Goal: Information Seeking & Learning: Learn about a topic

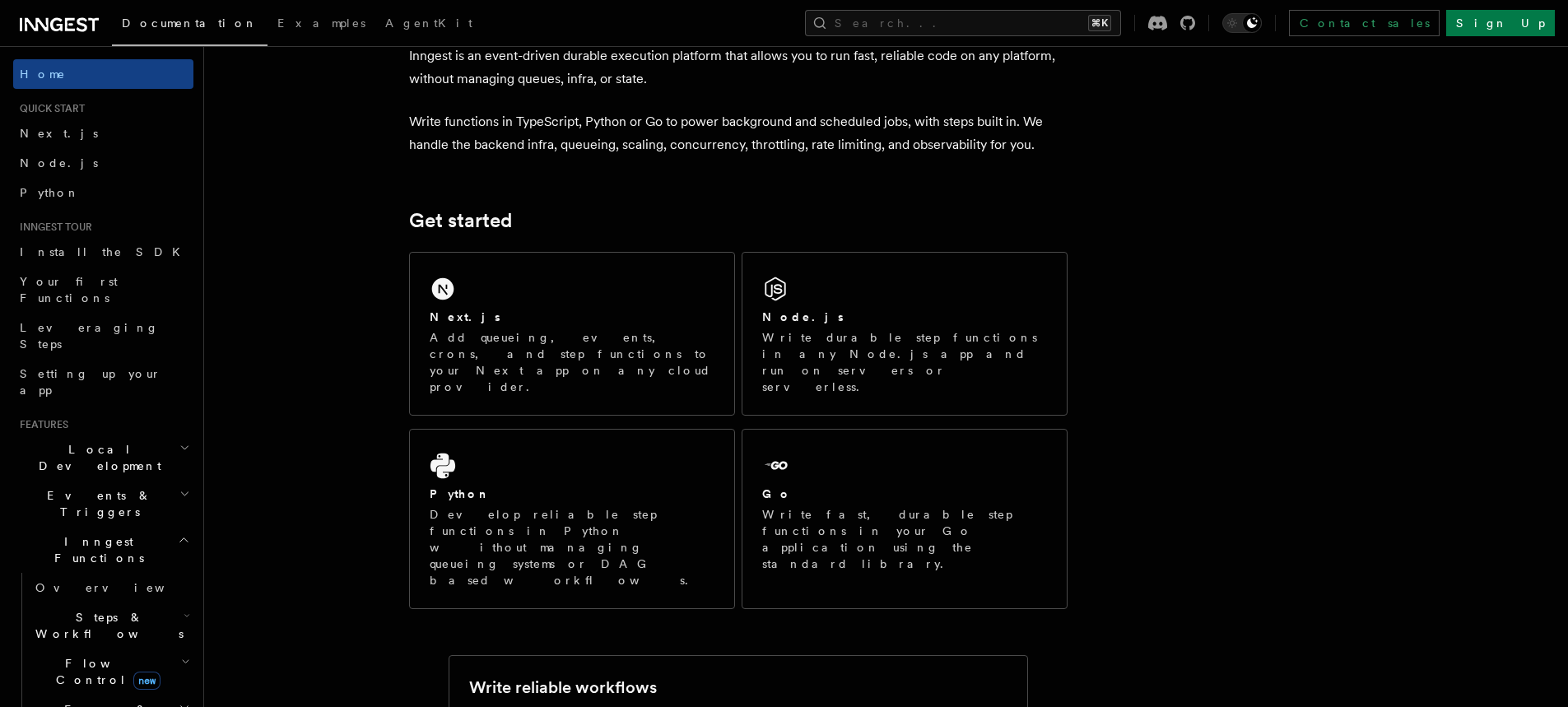
scroll to position [99, 0]
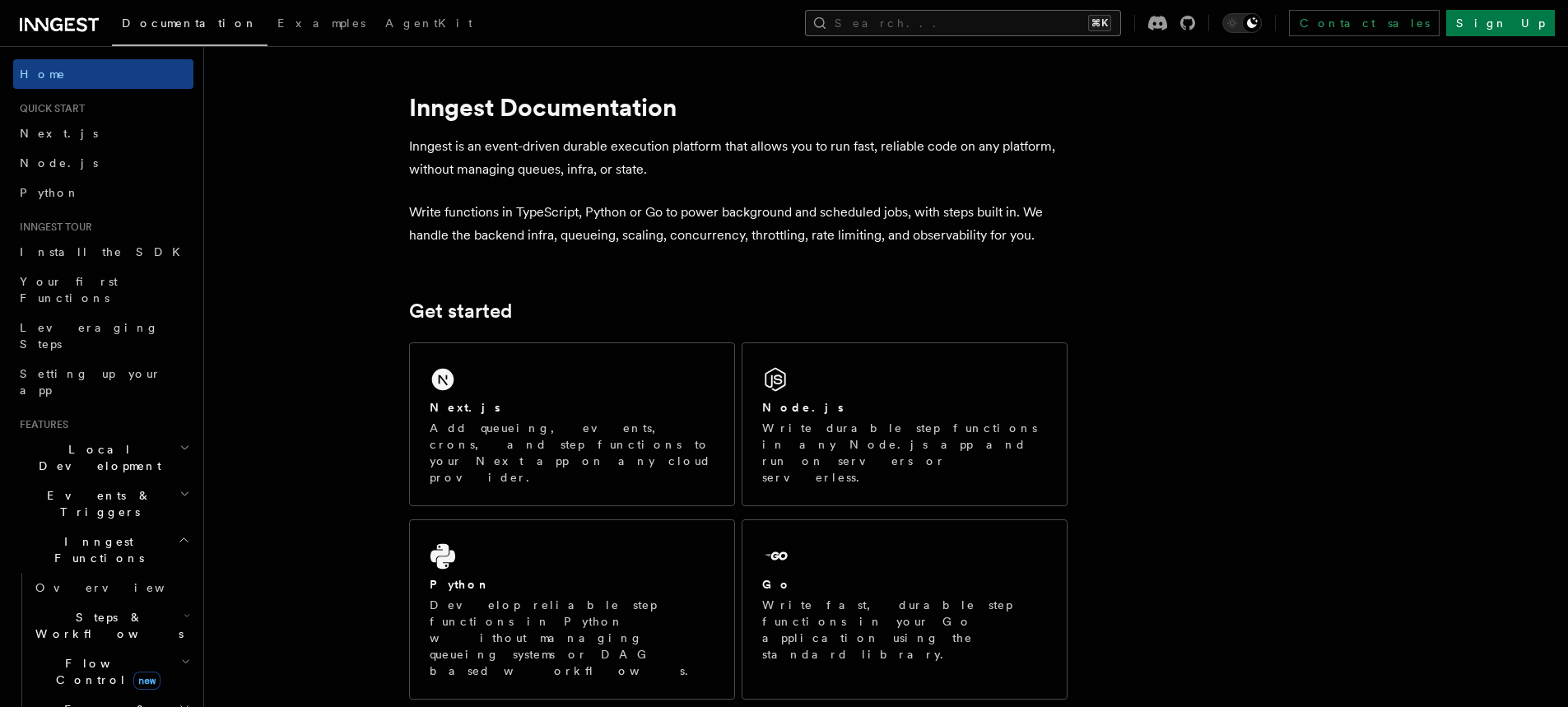
click at [1008, 21] on button "Search... ⌘K" at bounding box center [963, 23] width 316 height 27
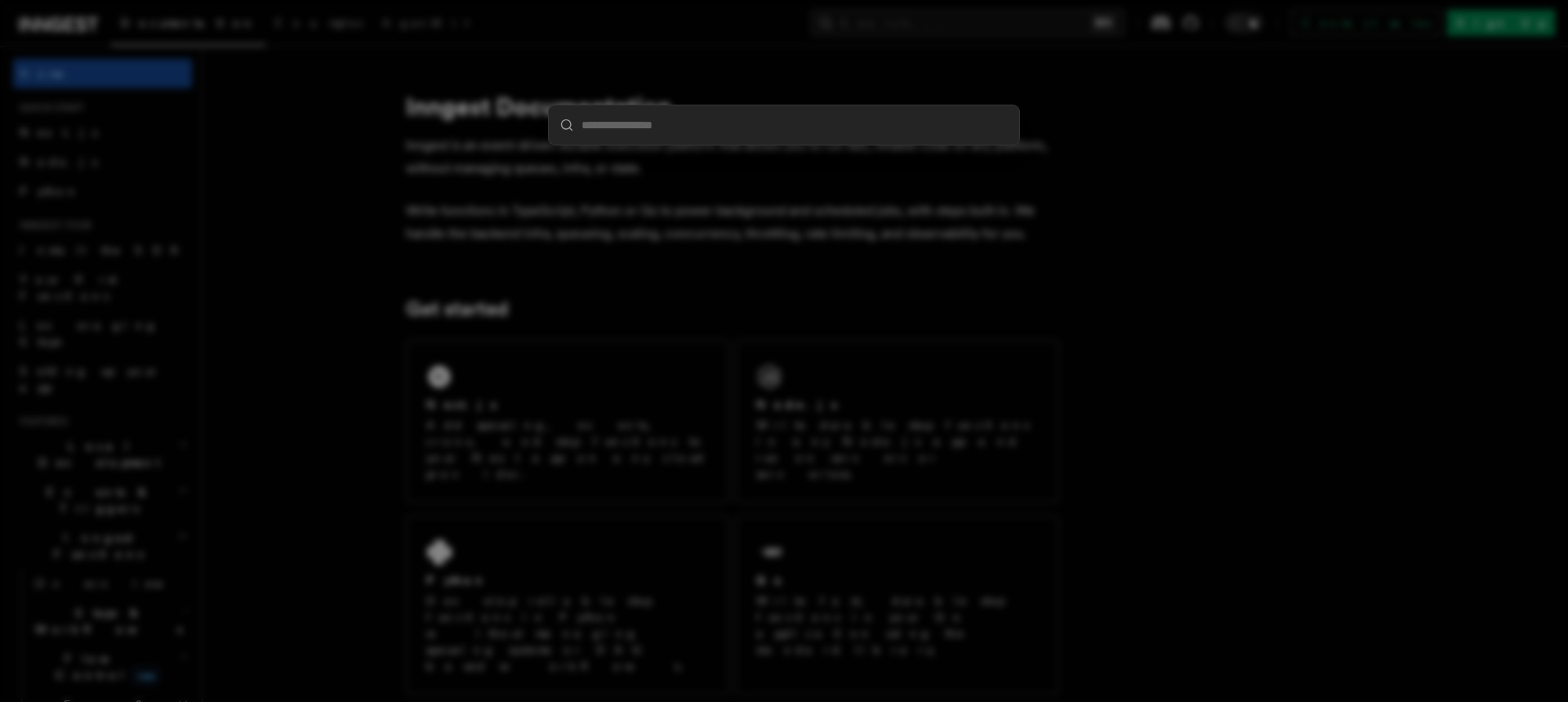
click at [526, 71] on div at bounding box center [784, 351] width 1568 height 702
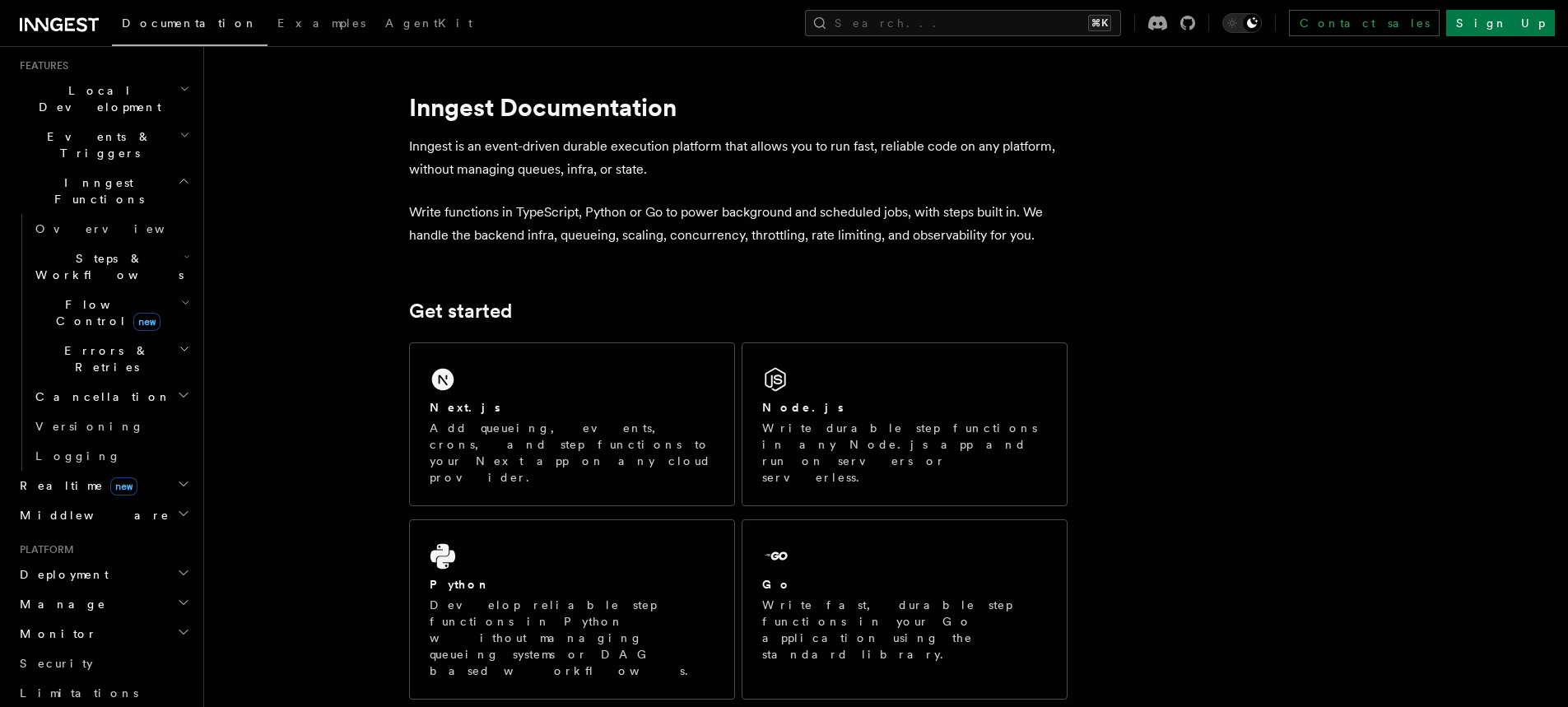
scroll to position [609, 0]
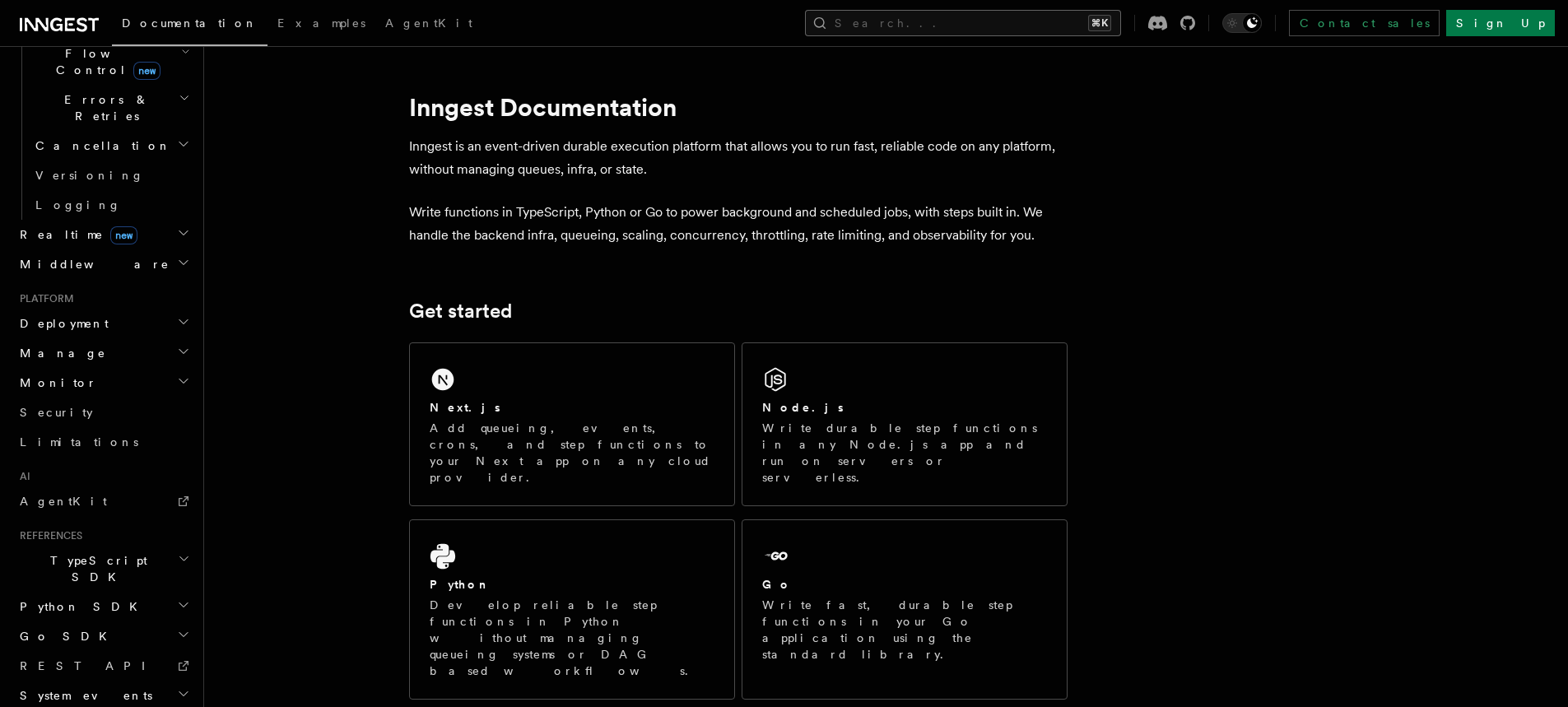
click at [989, 28] on button "Search... ⌘K" at bounding box center [963, 23] width 316 height 27
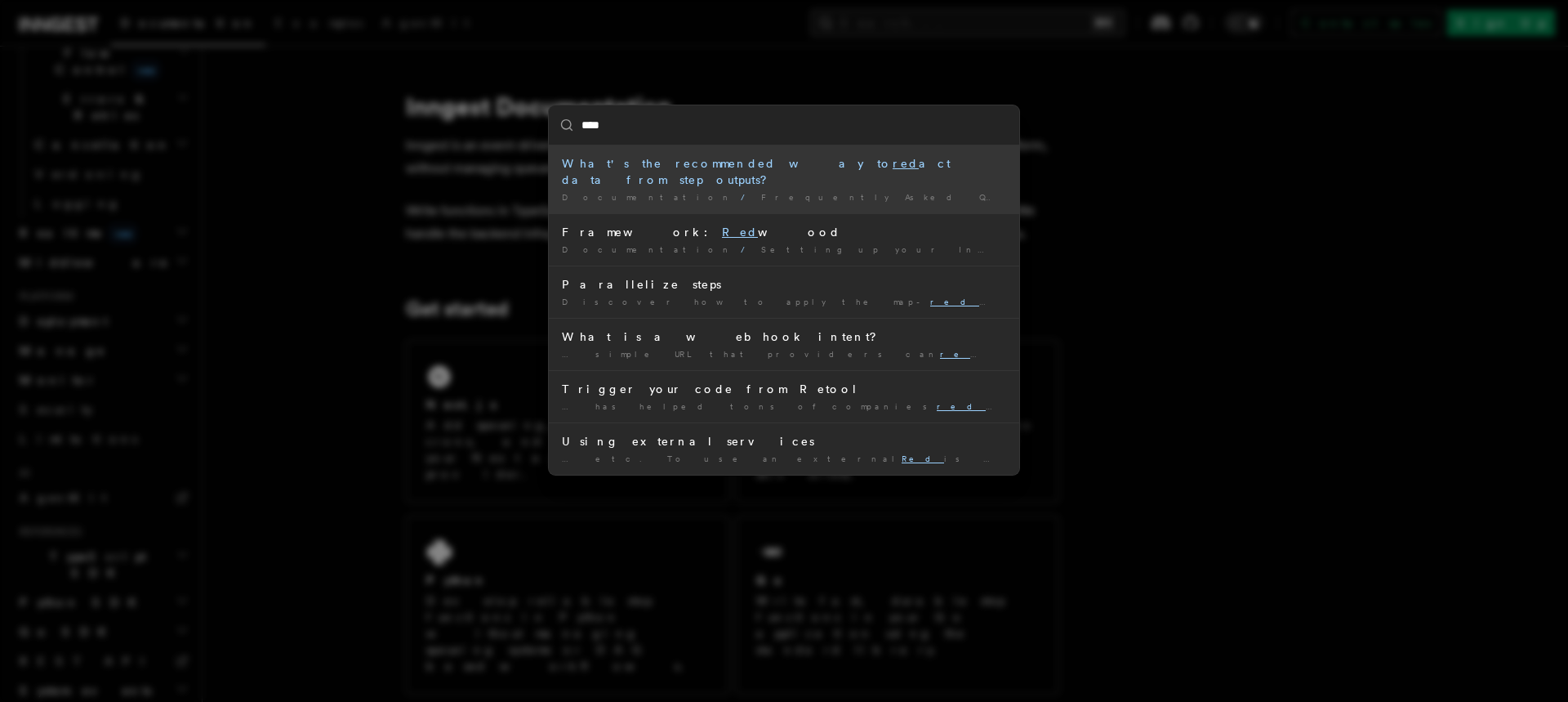
type input "*****"
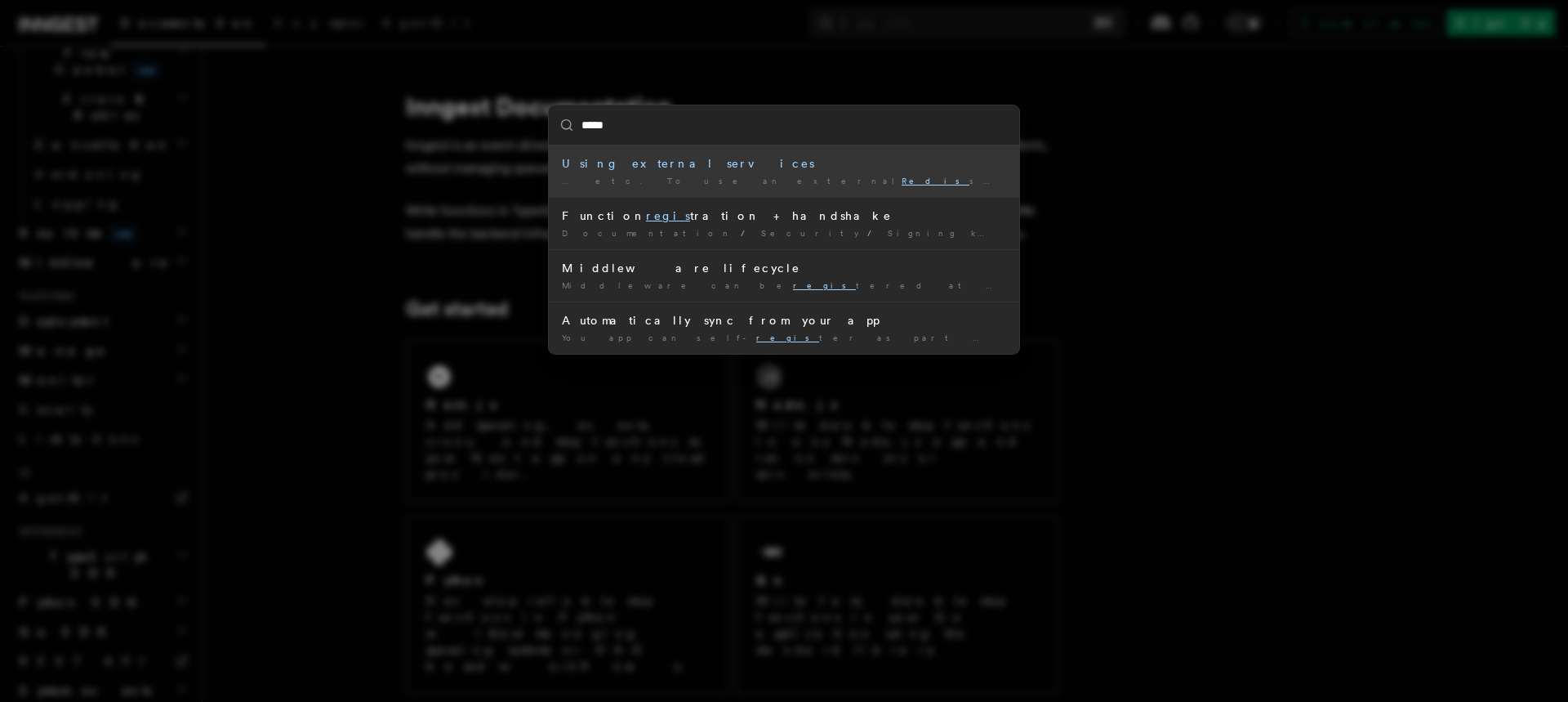
click at [739, 174] on li "Using external services … etc. To use an external Redis server, set the redis …" at bounding box center [784, 171] width 470 height 51
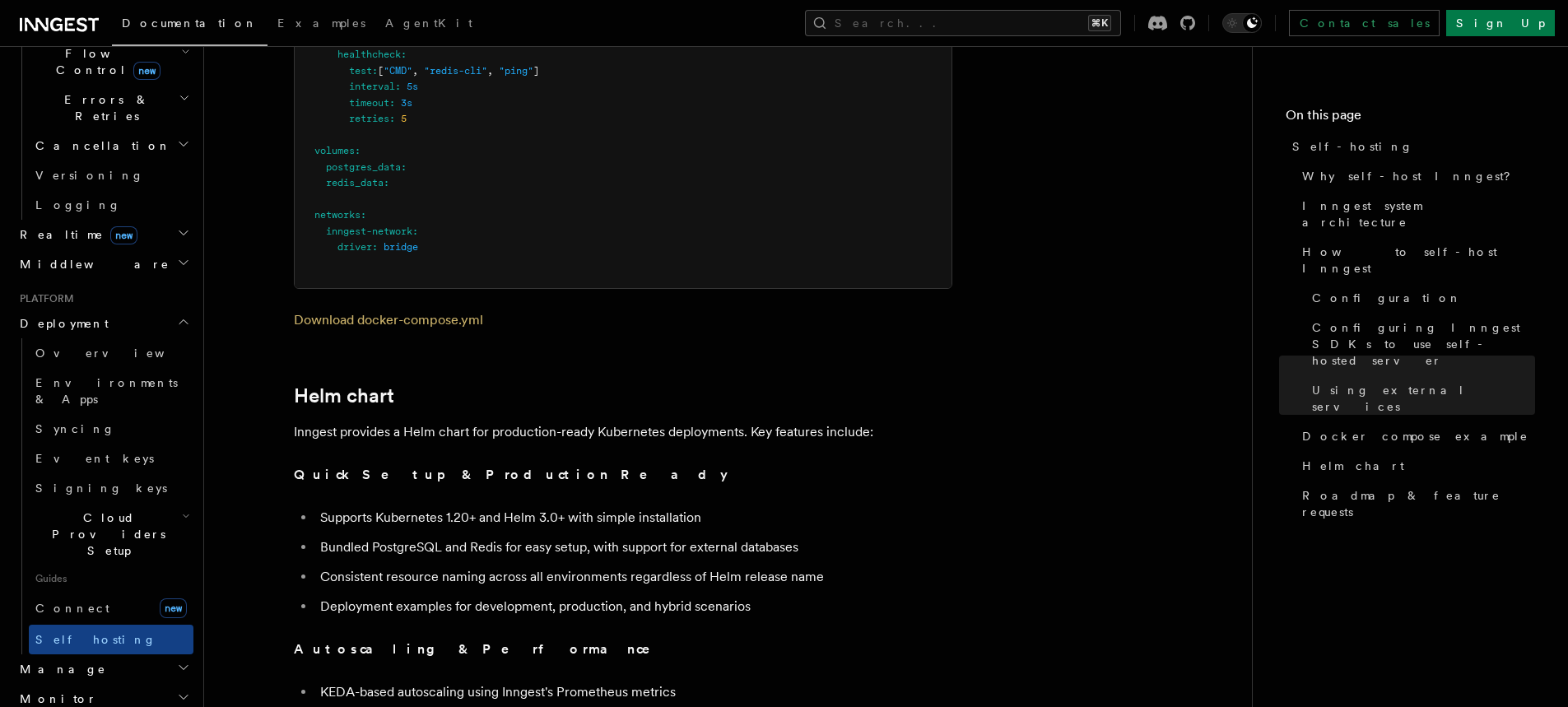
scroll to position [5559, 0]
